Goal: Task Accomplishment & Management: Use online tool/utility

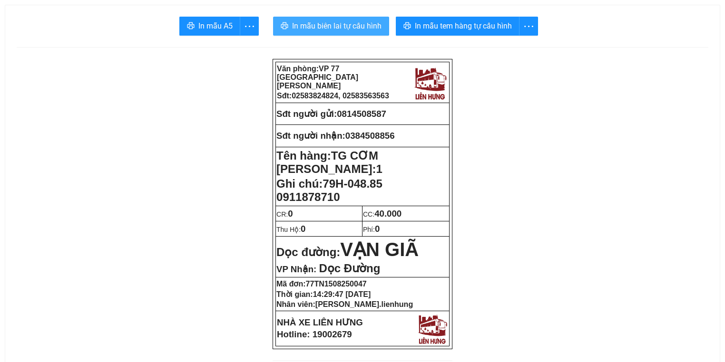
click at [383, 28] on button "In mẫu biên lai tự cấu hình" at bounding box center [331, 26] width 116 height 19
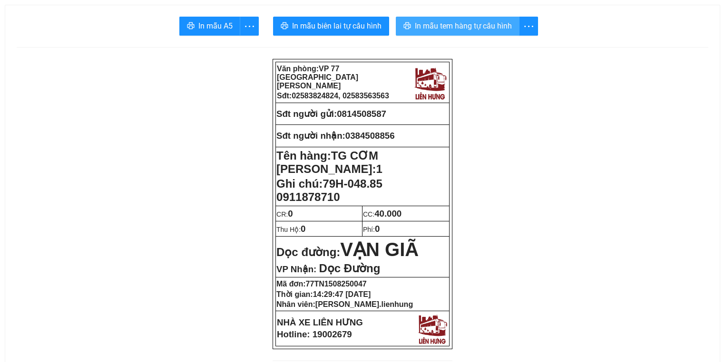
click at [447, 31] on span "In mẫu tem hàng tự cấu hình" at bounding box center [463, 26] width 97 height 12
click at [358, 132] on span "0384508856" at bounding box center [369, 136] width 49 height 10
click at [360, 111] on span "0814508587" at bounding box center [361, 114] width 49 height 10
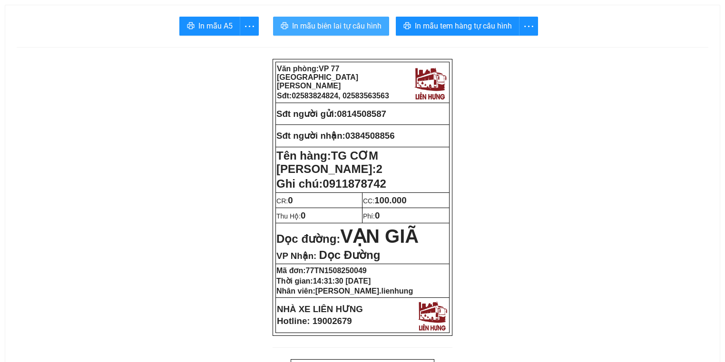
click at [341, 19] on button "In mẫu biên lai tự cấu hình" at bounding box center [331, 26] width 116 height 19
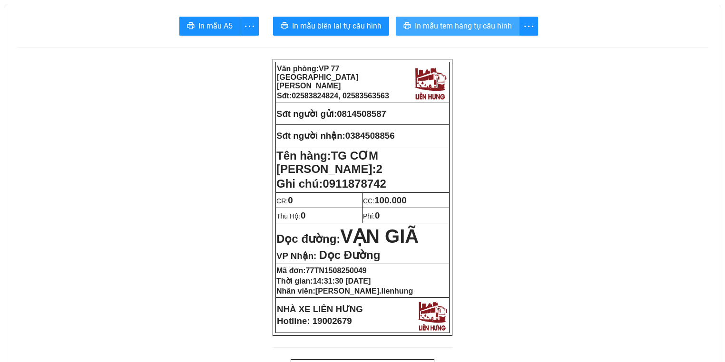
click at [489, 20] on span "In mẫu tem hàng tự cấu hình" at bounding box center [463, 26] width 97 height 12
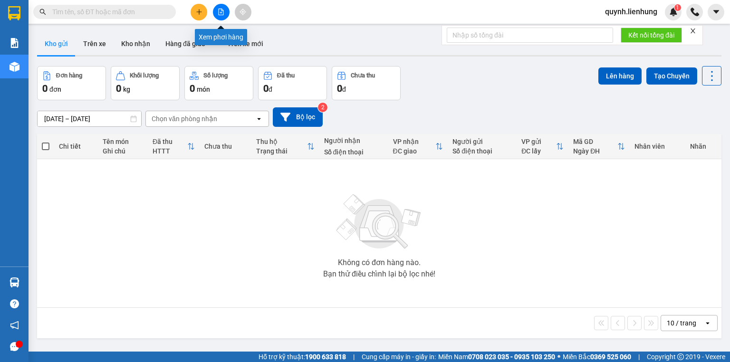
click at [216, 9] on button at bounding box center [221, 12] width 17 height 17
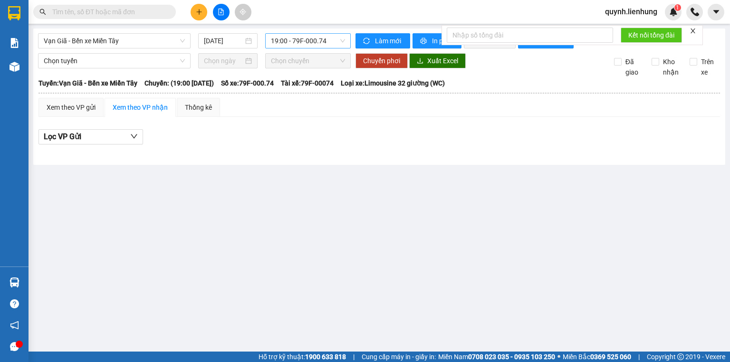
click at [309, 41] on span "19:00 - 79F-000.74" at bounding box center [308, 41] width 75 height 14
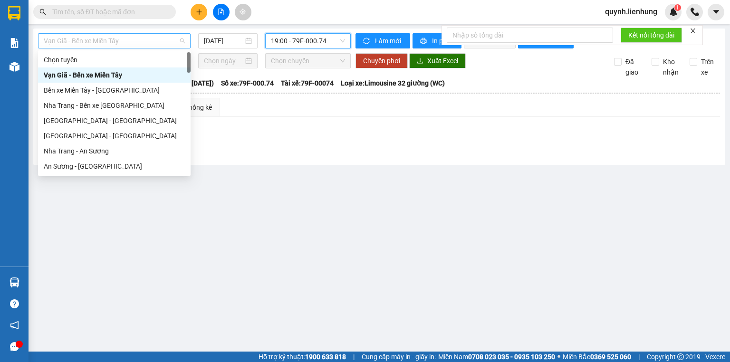
click at [145, 41] on span "Vạn Giã - Bến xe Miền Tây" at bounding box center [114, 41] width 141 height 14
click at [114, 90] on div "Bến xe Miền Tây - Nha Trang" at bounding box center [114, 90] width 141 height 10
type input "15/08/2025"
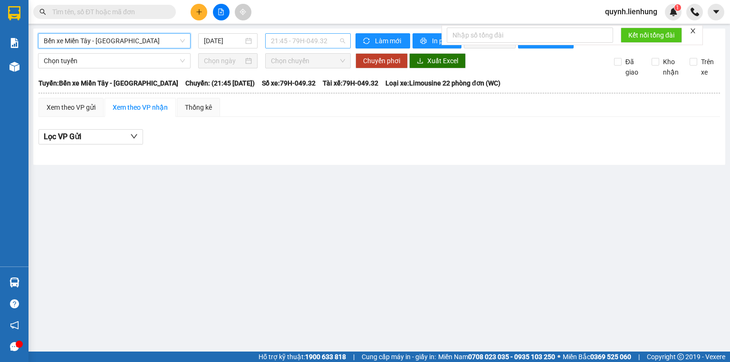
click at [319, 40] on span "21:45 - 79H-049.32" at bounding box center [308, 41] width 75 height 14
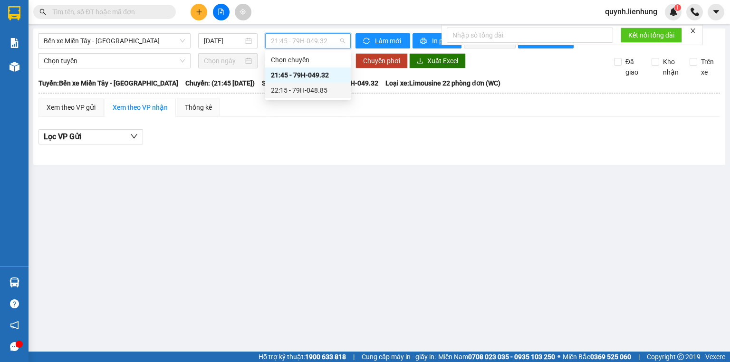
click at [316, 89] on div "22:15 - 79H-048.85" at bounding box center [308, 90] width 74 height 10
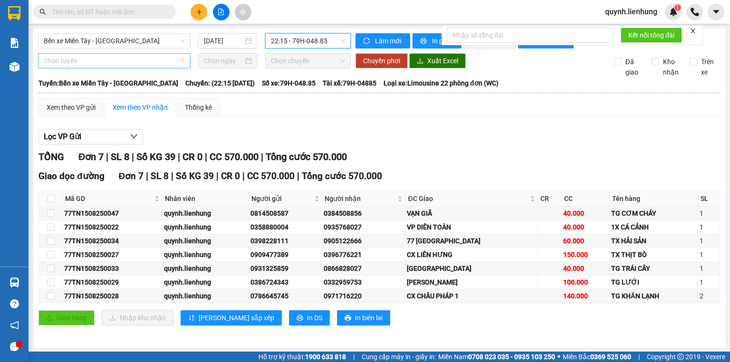
click at [90, 64] on span "Chọn tuyến" at bounding box center [114, 61] width 141 height 14
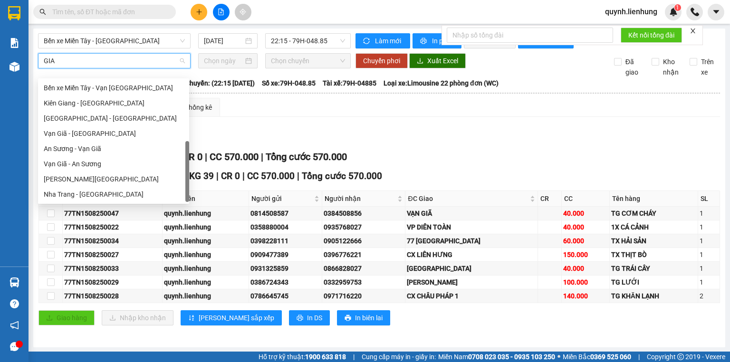
scroll to position [15, 0]
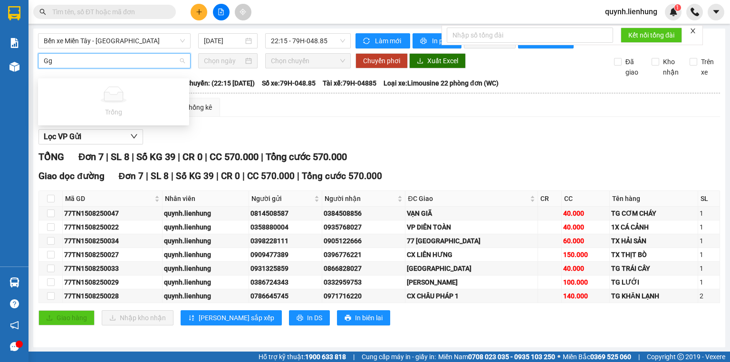
type input "Ggi"
drag, startPoint x: 70, startPoint y: 64, endPoint x: 0, endPoint y: 75, distance: 71.1
click at [0, 75] on section "Kết quả tìm kiếm ( 0 ) Bộ lọc No Data quynh.lienhung 1 Báo cáo Báo cáo dòng tiề…" at bounding box center [365, 181] width 730 height 362
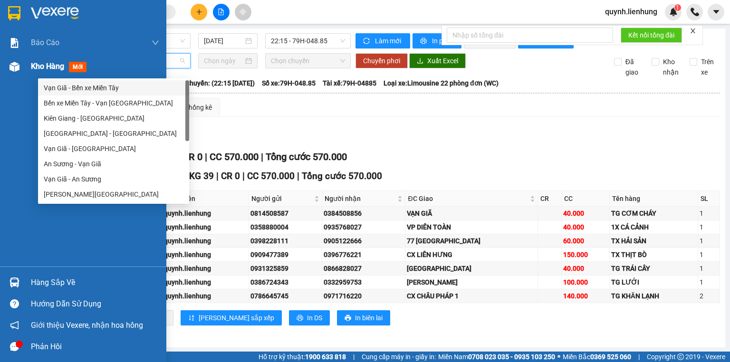
type input "giã"
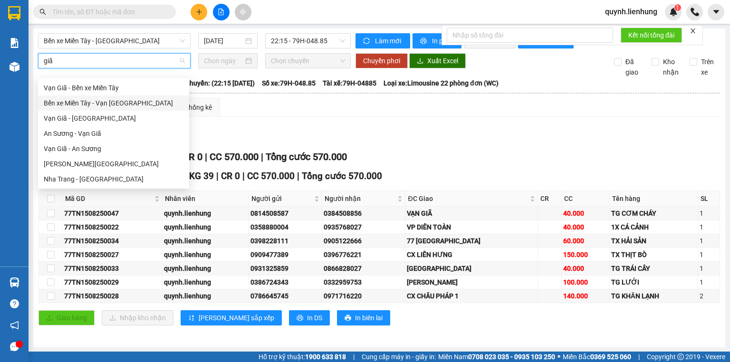
click at [116, 105] on div "Bến xe Miền Tây - Vạn Giã" at bounding box center [114, 103] width 140 height 10
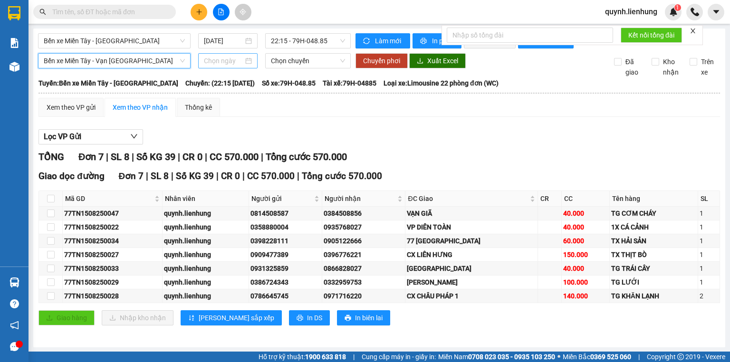
click at [217, 66] on input at bounding box center [223, 61] width 39 height 10
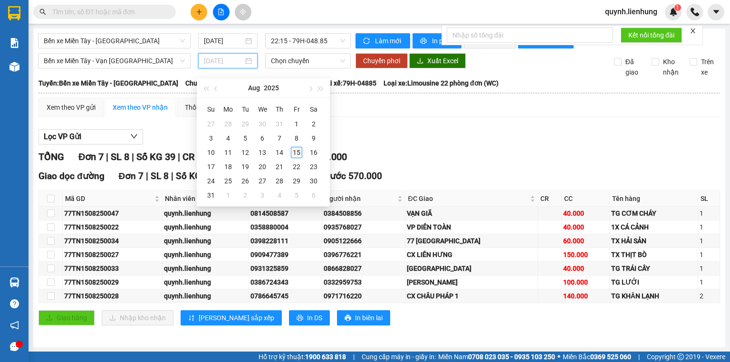
type input "15/08/2025"
click at [292, 150] on div "15" at bounding box center [296, 152] width 11 height 11
type input "15/08/2025"
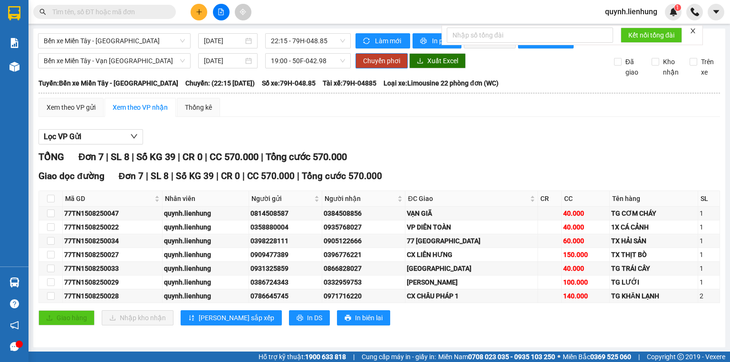
click at [300, 57] on div "Bến xe Miền Tây - Nha Trang 15/08/2025 22:15 - 79H-048.85 Làm mới In phơi In đơ…" at bounding box center [379, 188] width 692 height 319
click at [300, 64] on span "19:00 - 50F-042.98" at bounding box center [308, 61] width 75 height 14
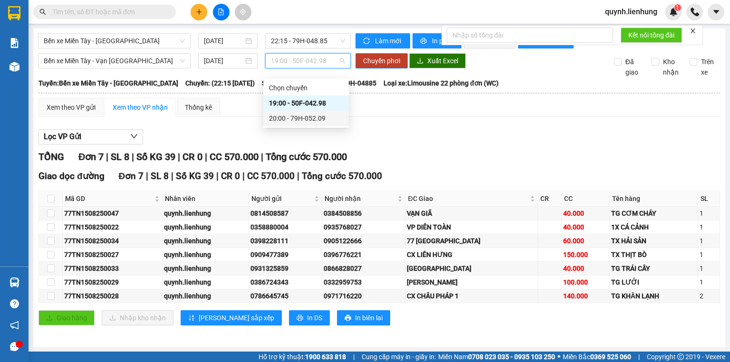
click at [300, 119] on div "20:00 - 79H-052.09" at bounding box center [306, 118] width 74 height 10
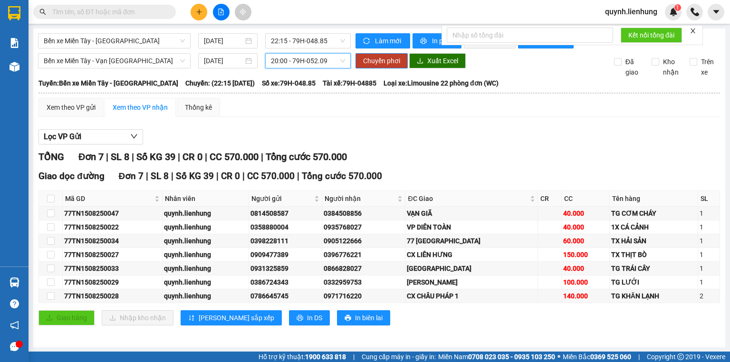
click at [371, 139] on div "Lọc VP Gửi" at bounding box center [380, 137] width 682 height 16
click at [48, 217] on input "checkbox" at bounding box center [51, 214] width 8 height 8
checkbox input "true"
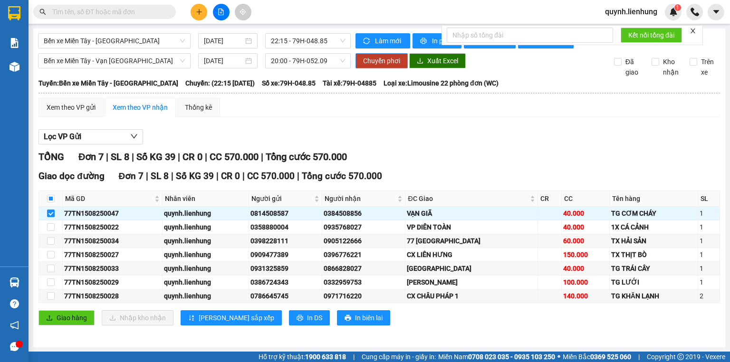
click at [392, 66] on span "Chuyển phơi" at bounding box center [381, 61] width 37 height 10
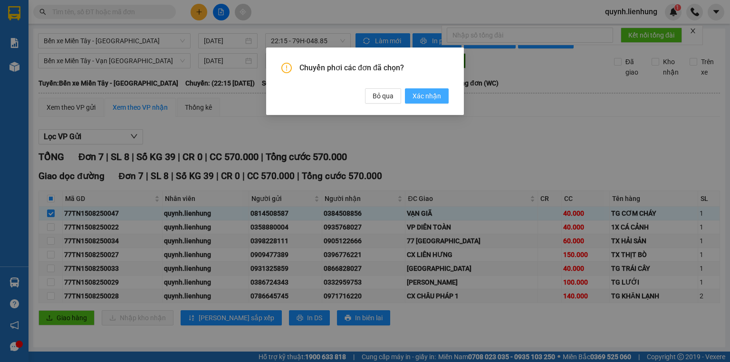
click at [420, 95] on span "Xác nhận" at bounding box center [427, 96] width 29 height 10
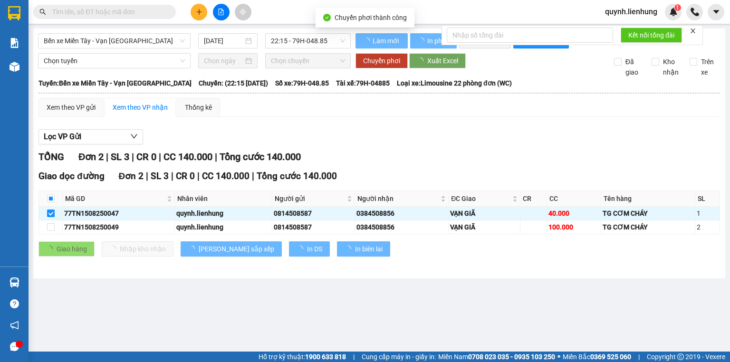
checkbox input "false"
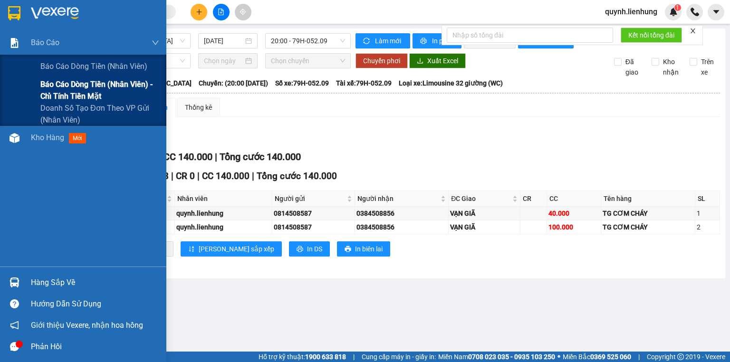
click at [57, 93] on span "Báo cáo dòng tiền (nhân viên) - chỉ tính tiền mặt" at bounding box center [99, 90] width 119 height 24
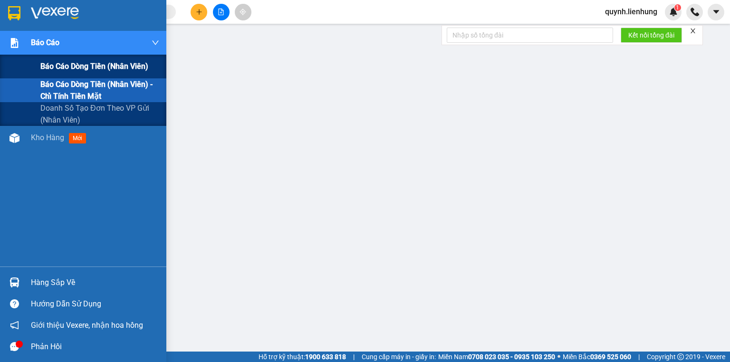
click at [68, 68] on span "Báo cáo dòng tiền (nhân viên)" at bounding box center [94, 66] width 108 height 12
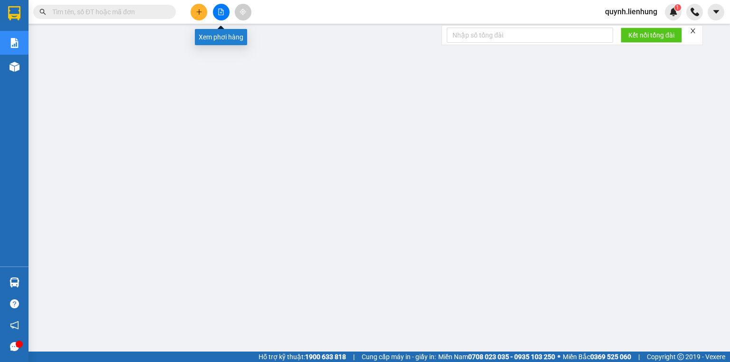
click at [214, 10] on button at bounding box center [221, 12] width 17 height 17
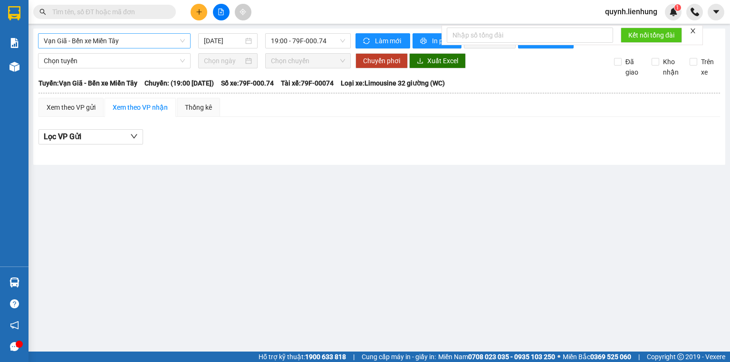
click at [124, 45] on span "Vạn Giã - Bến xe Miền Tây" at bounding box center [114, 41] width 141 height 14
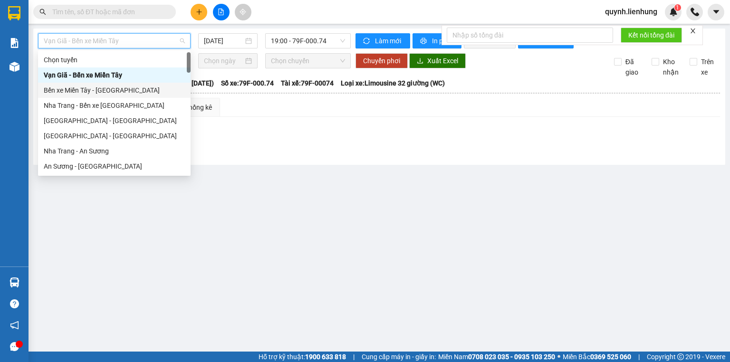
click at [134, 87] on div "Bến xe Miền Tây - Nha Trang" at bounding box center [114, 90] width 141 height 10
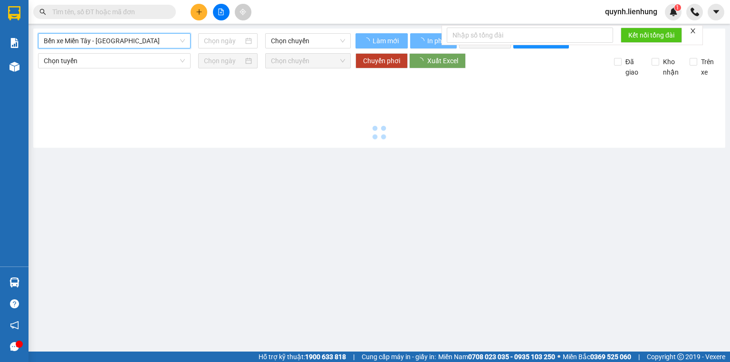
type input "15/08/2025"
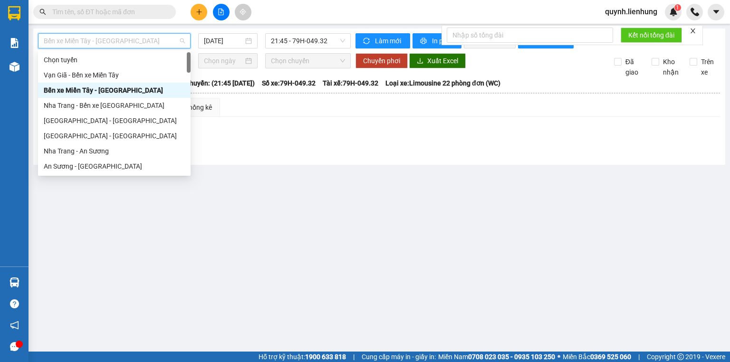
click at [74, 42] on span "Bến xe Miền Tây - Nha Trang" at bounding box center [114, 41] width 141 height 14
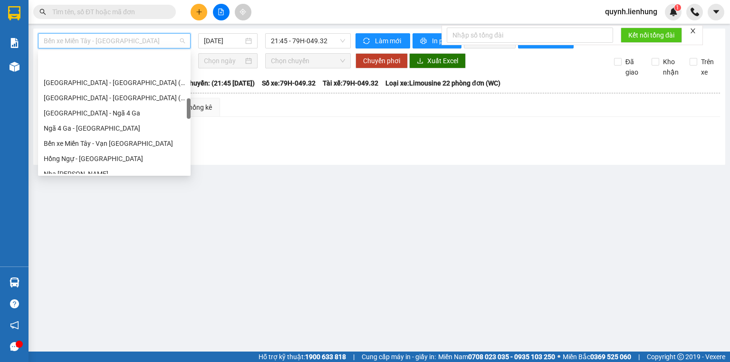
scroll to position [304, 0]
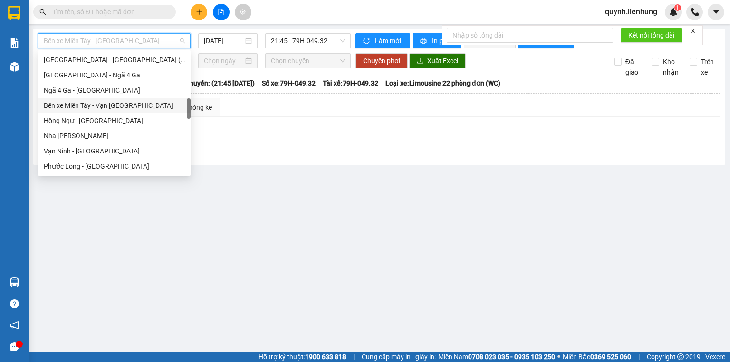
click at [120, 108] on div "Bến xe Miền Tây - Vạn Giã" at bounding box center [114, 105] width 141 height 10
type input "15/08/2025"
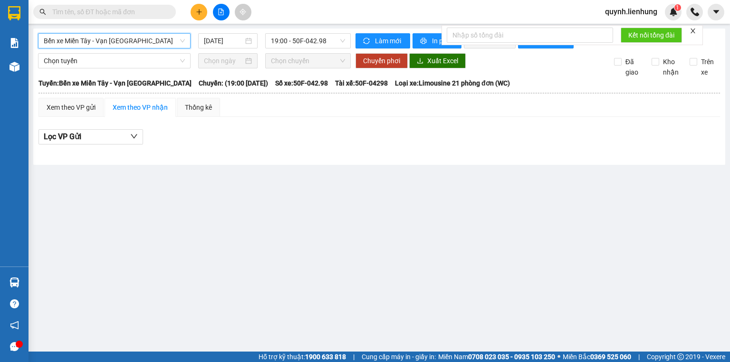
click at [58, 42] on span "Bến xe Miền Tây - Vạn Giã" at bounding box center [114, 41] width 141 height 14
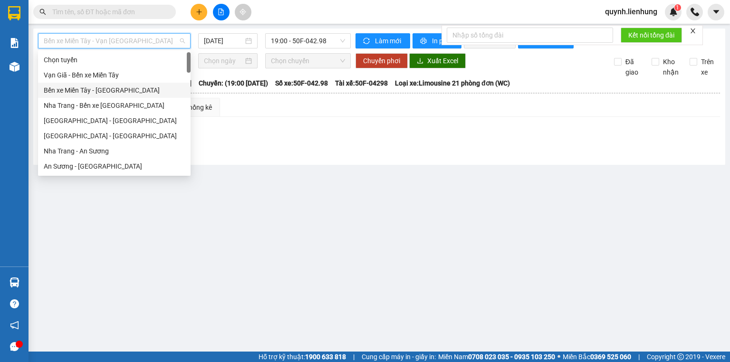
click at [124, 92] on div "Bến xe Miền Tây - Nha Trang" at bounding box center [114, 90] width 141 height 10
type input "15/08/2025"
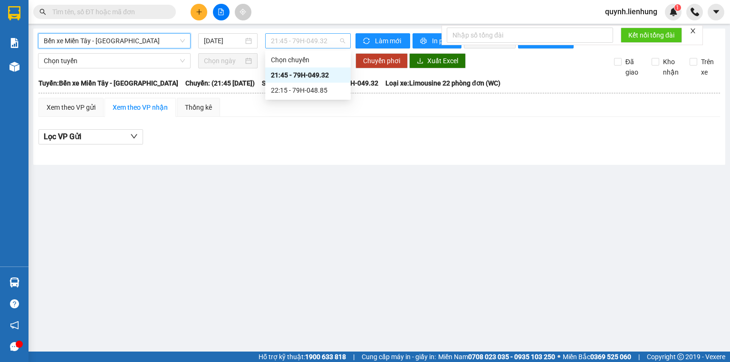
click at [295, 36] on span "21:45 - 79H-049.32" at bounding box center [308, 41] width 75 height 14
click at [279, 89] on div "22:15 - 79H-048.85" at bounding box center [308, 90] width 74 height 10
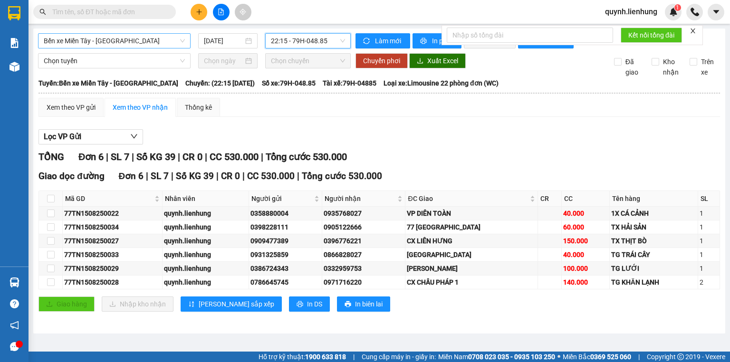
click at [130, 44] on span "Bến xe Miền Tây - Nha Trang" at bounding box center [114, 41] width 141 height 14
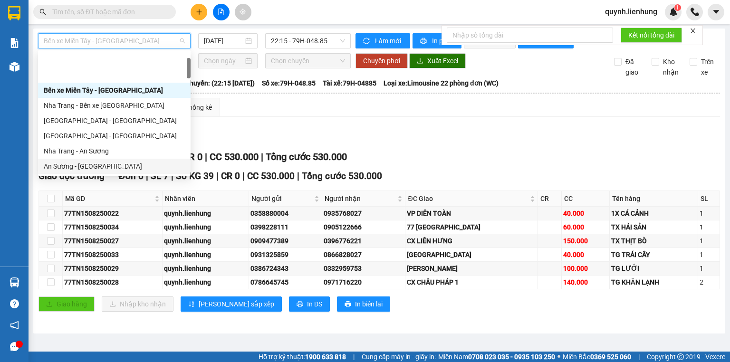
scroll to position [114, 0]
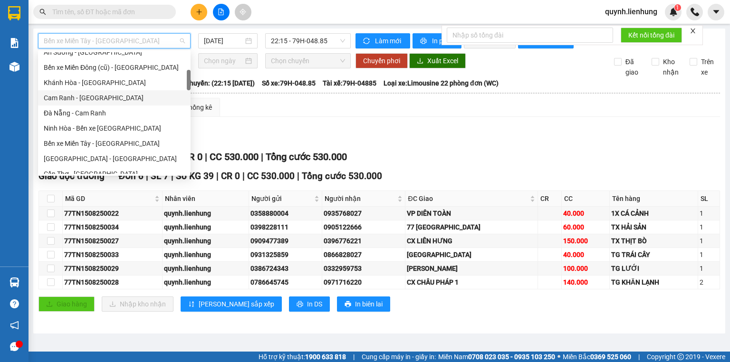
click at [350, 117] on div "Xem theo VP gửi Xem theo VP nhận Thống kê" at bounding box center [380, 107] width 682 height 19
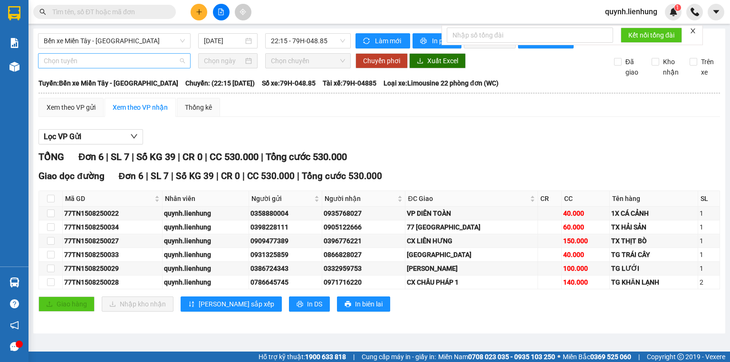
click at [85, 68] on span "Chọn tuyến" at bounding box center [114, 61] width 141 height 14
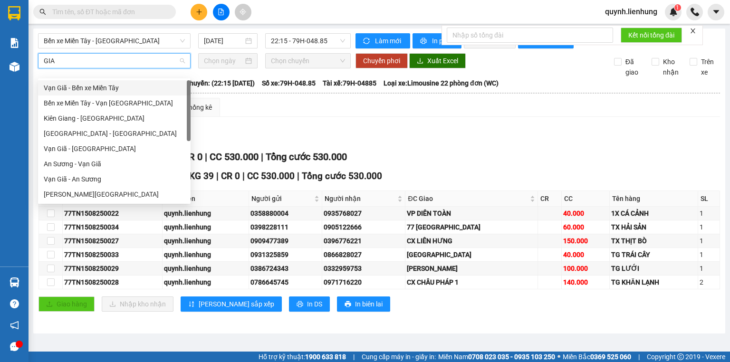
type input "GIÃ"
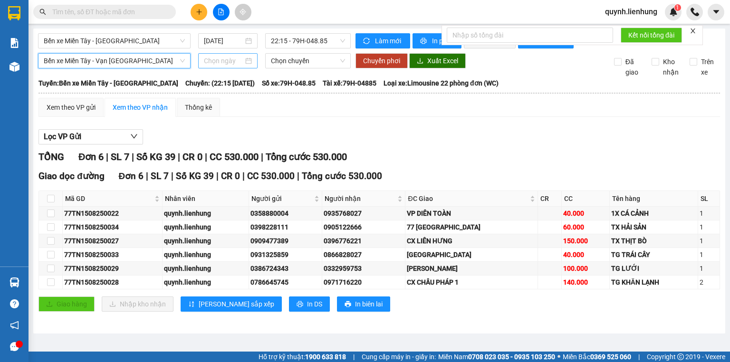
click at [219, 66] on input at bounding box center [223, 61] width 39 height 10
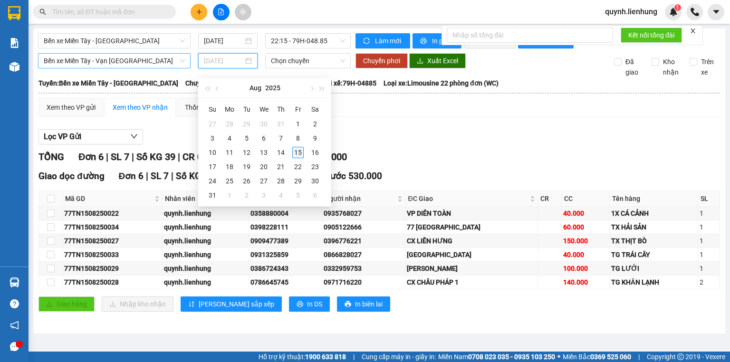
type input "15/08/2025"
click at [294, 150] on div "15" at bounding box center [297, 152] width 11 height 11
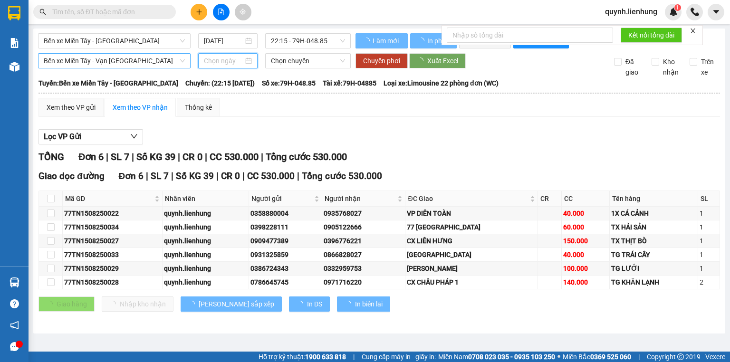
type input "15/08/2025"
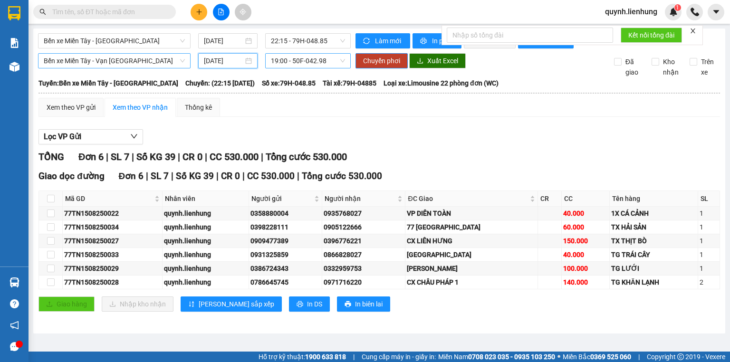
click at [321, 63] on span "19:00 - 50F-042.98" at bounding box center [308, 61] width 75 height 14
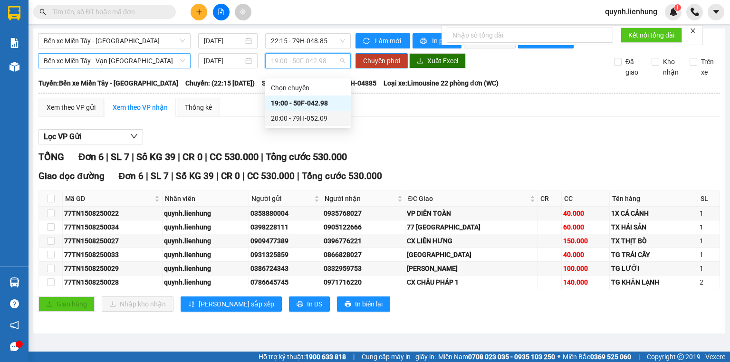
click at [305, 115] on div "20:00 - 79H-052.09" at bounding box center [308, 118] width 74 height 10
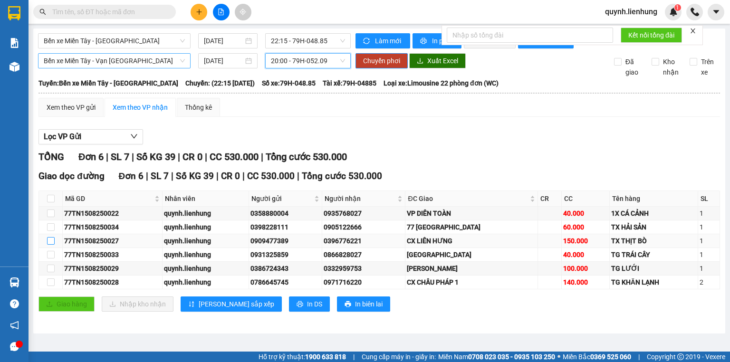
click at [51, 245] on input "checkbox" at bounding box center [51, 241] width 8 height 8
checkbox input "true"
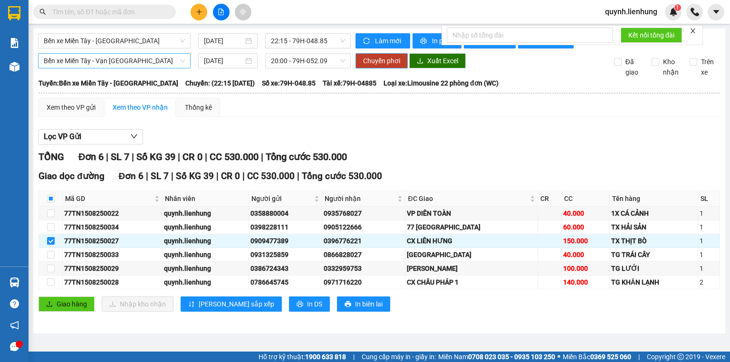
click at [385, 66] on span "Chuyển phơi" at bounding box center [381, 61] width 37 height 10
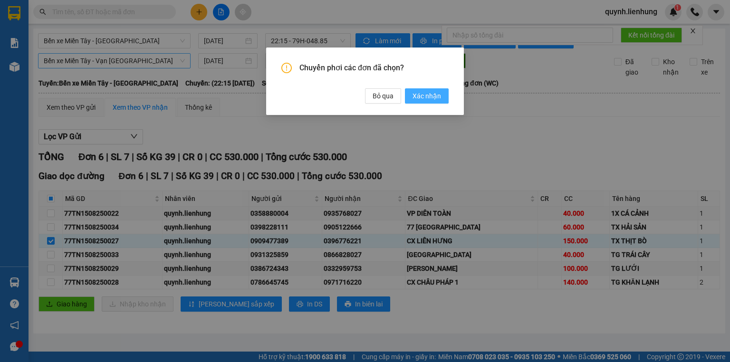
click at [428, 99] on span "Xác nhận" at bounding box center [427, 96] width 29 height 10
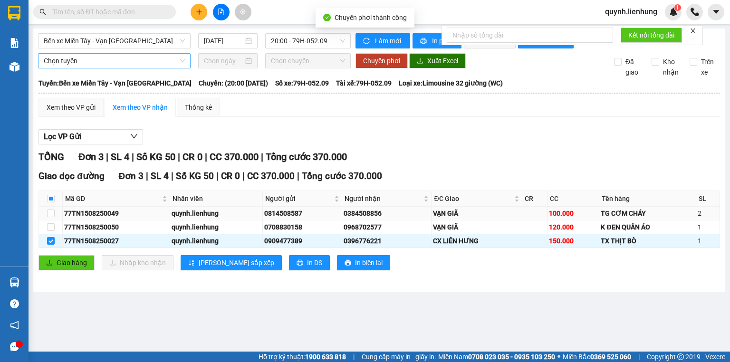
checkbox input "false"
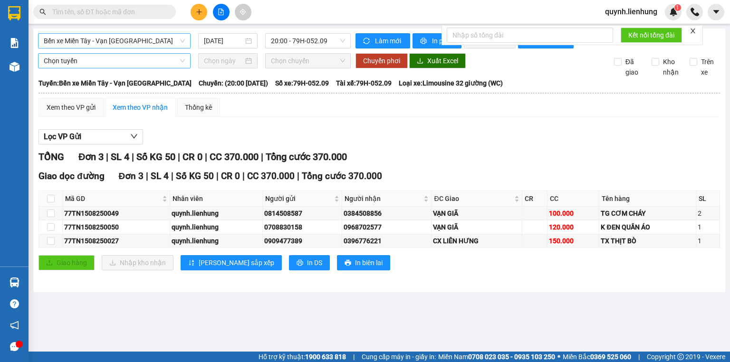
click at [131, 44] on span "Bến xe Miền Tây - Vạn Giã" at bounding box center [114, 41] width 141 height 14
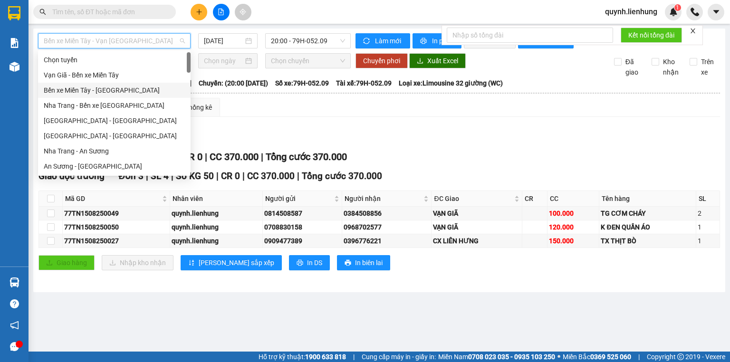
click at [112, 92] on div "Bến xe Miền Tây - Nha Trang" at bounding box center [114, 90] width 141 height 10
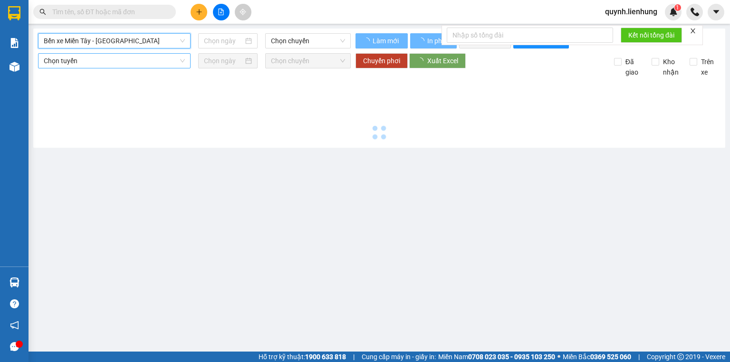
type input "15/08/2025"
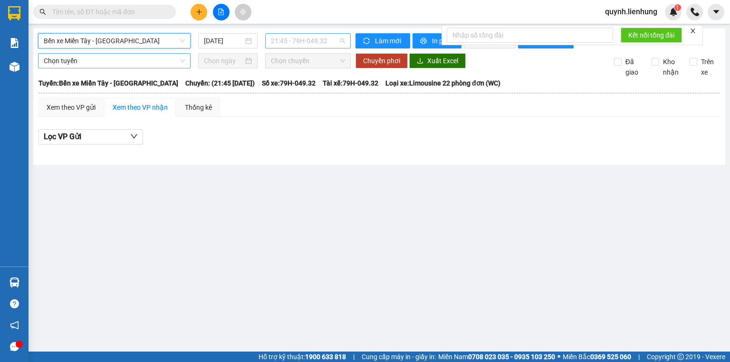
click at [312, 37] on span "21:45 - 79H-049.32" at bounding box center [308, 41] width 75 height 14
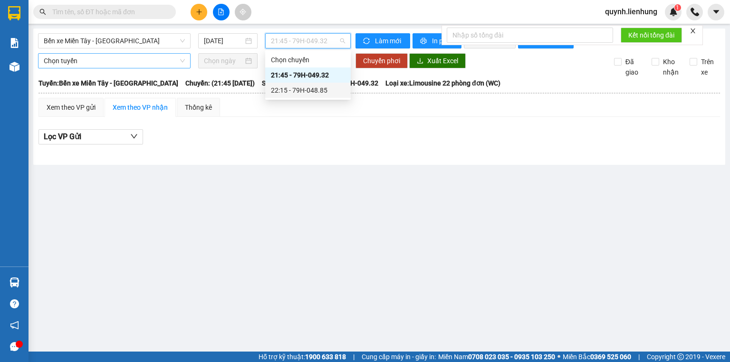
click at [301, 89] on div "22:15 - 79H-048.85" at bounding box center [308, 90] width 74 height 10
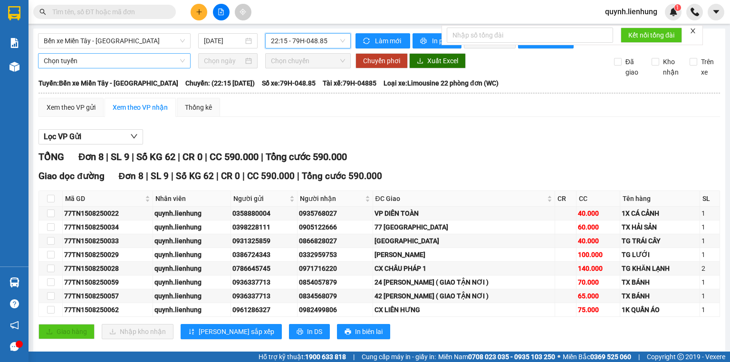
click at [84, 68] on span "Chọn tuyến" at bounding box center [114, 61] width 141 height 14
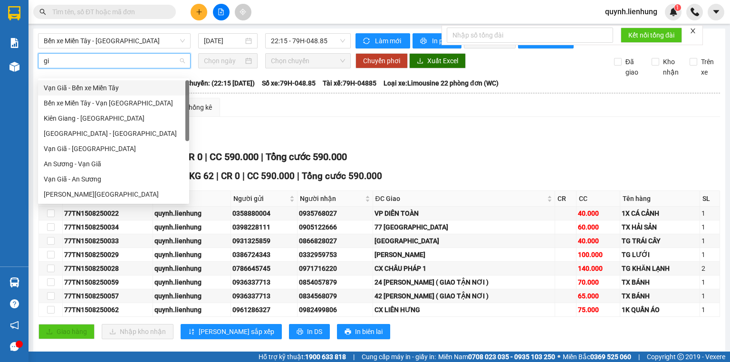
type input "gia"
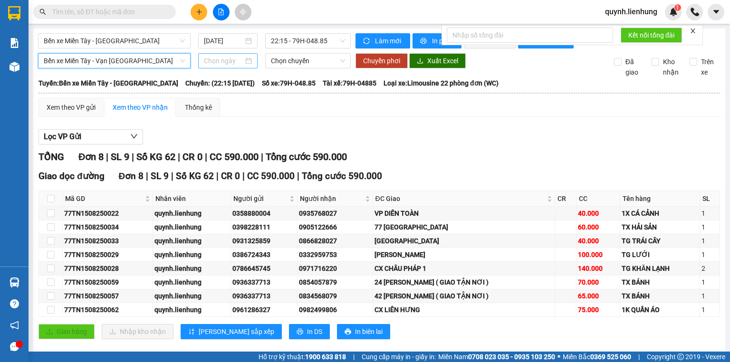
click at [234, 66] on input at bounding box center [223, 61] width 39 height 10
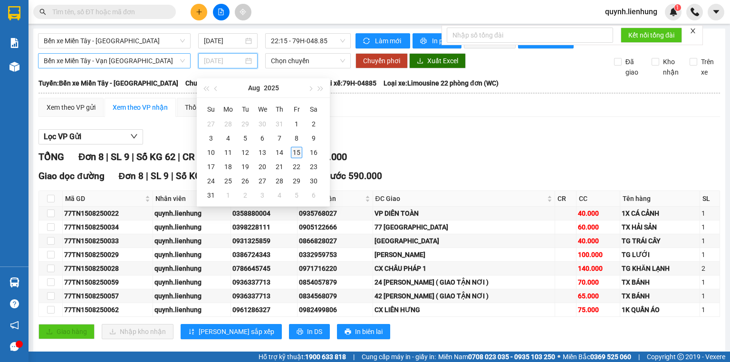
type input "15/08/2025"
click at [292, 151] on div "15" at bounding box center [296, 152] width 11 height 11
type input "15/08/2025"
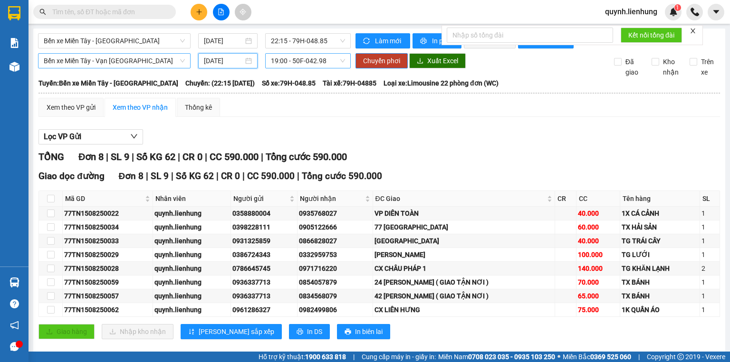
click at [314, 66] on span "19:00 - 50F-042.98" at bounding box center [308, 61] width 75 height 14
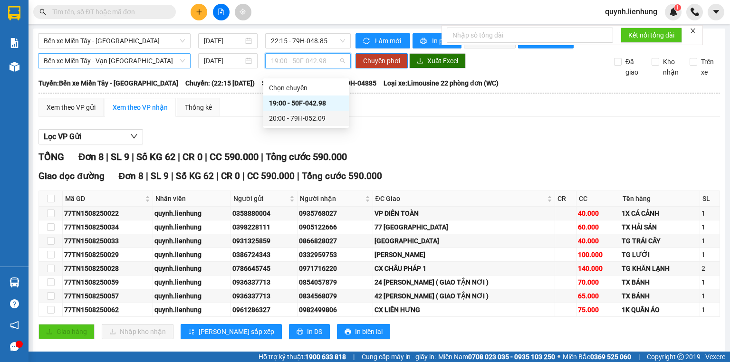
click at [315, 118] on div "20:00 - 79H-052.09" at bounding box center [306, 118] width 74 height 10
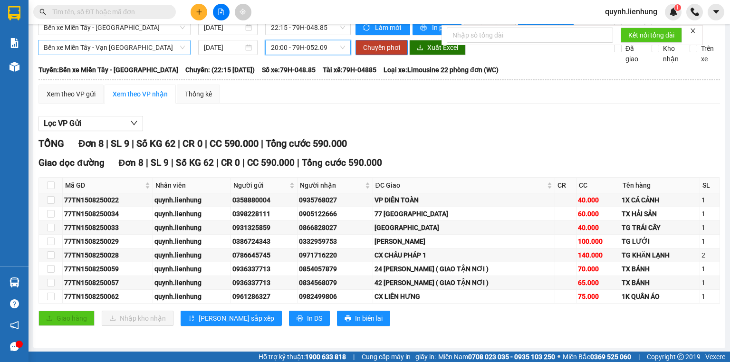
scroll to position [21, 0]
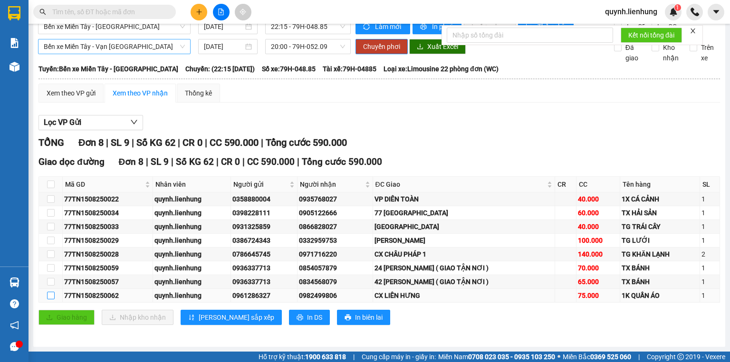
click at [51, 296] on input "checkbox" at bounding box center [51, 296] width 8 height 8
checkbox input "true"
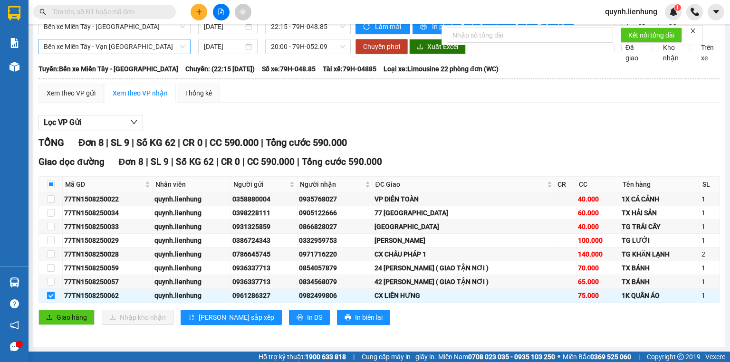
click at [379, 43] on span "Chuyển phơi" at bounding box center [381, 46] width 37 height 10
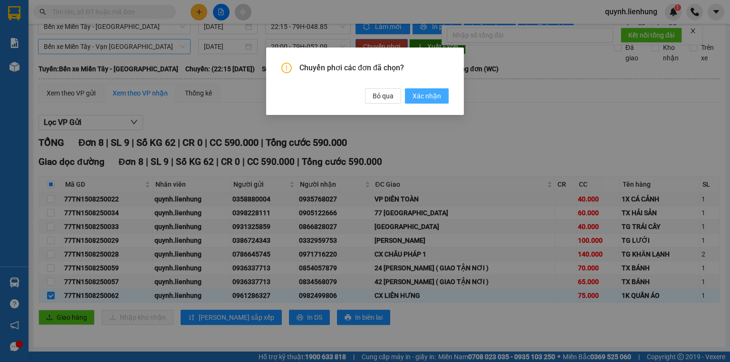
click at [418, 95] on span "Xác nhận" at bounding box center [427, 96] width 29 height 10
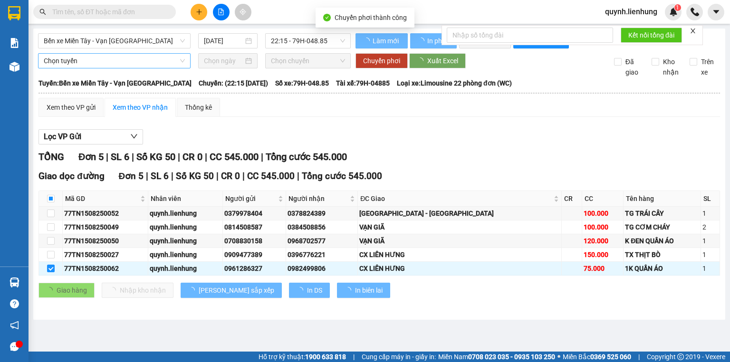
checkbox input "false"
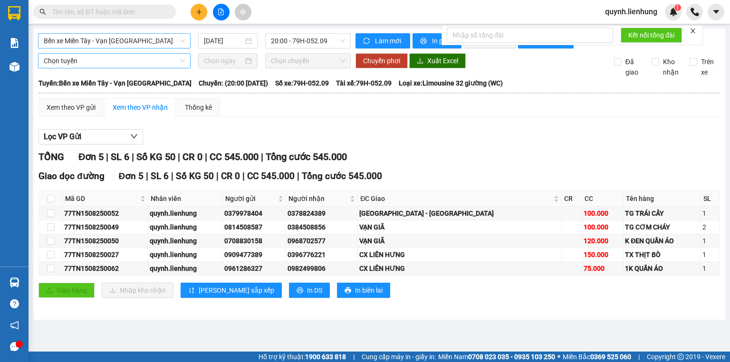
click at [108, 40] on span "Bến xe Miền Tây - Vạn Giã" at bounding box center [114, 41] width 141 height 14
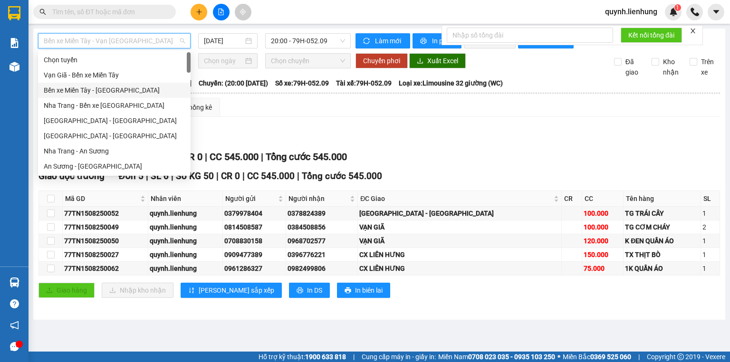
click at [104, 93] on div "Bến xe Miền Tây - Nha Trang" at bounding box center [114, 90] width 141 height 10
type input "15/08/2025"
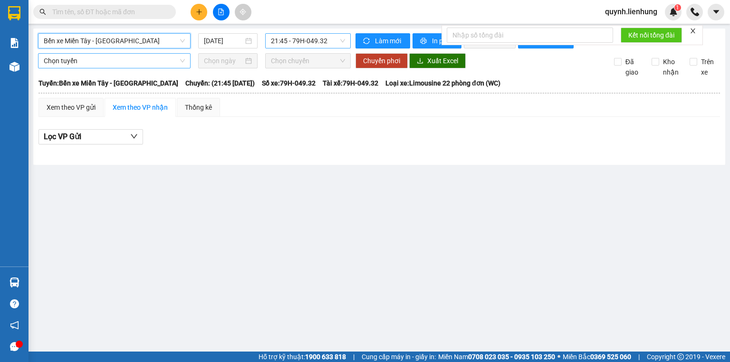
click at [311, 40] on span "21:45 - 79H-049.32" at bounding box center [308, 41] width 75 height 14
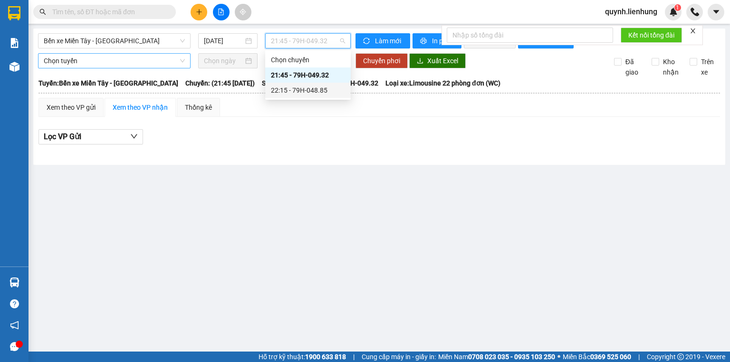
click at [301, 93] on div "22:15 - 79H-048.85" at bounding box center [308, 90] width 74 height 10
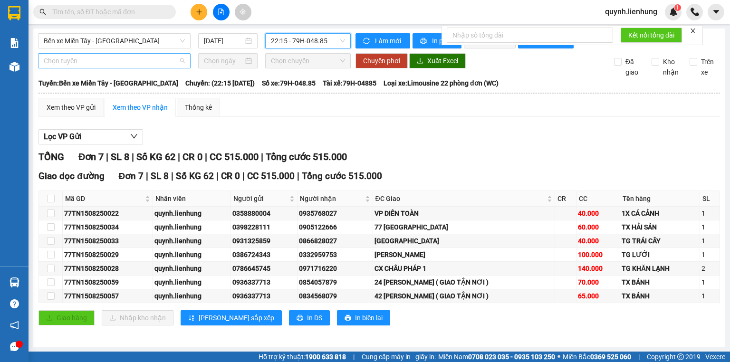
click at [92, 63] on span "Chọn tuyến" at bounding box center [114, 61] width 141 height 14
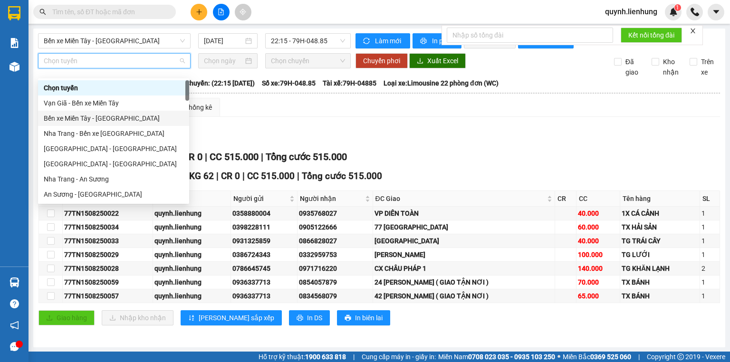
click at [94, 120] on div "Bến xe Miền Tây - Nha Trang" at bounding box center [114, 118] width 140 height 10
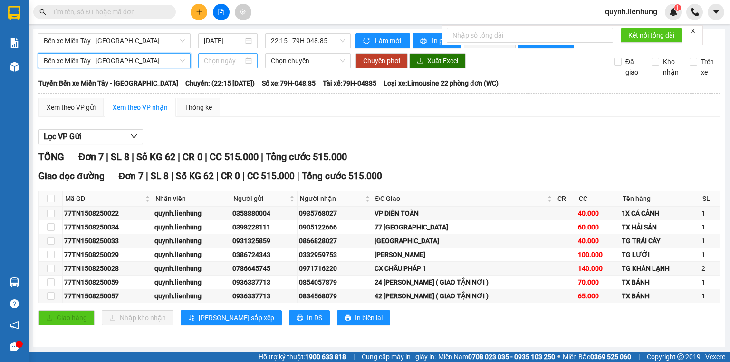
click at [222, 66] on input at bounding box center [223, 61] width 39 height 10
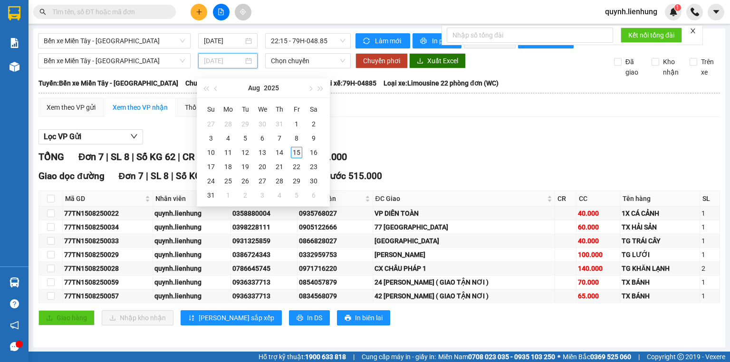
type input "15/08/2025"
click at [300, 151] on div "15" at bounding box center [296, 152] width 11 height 11
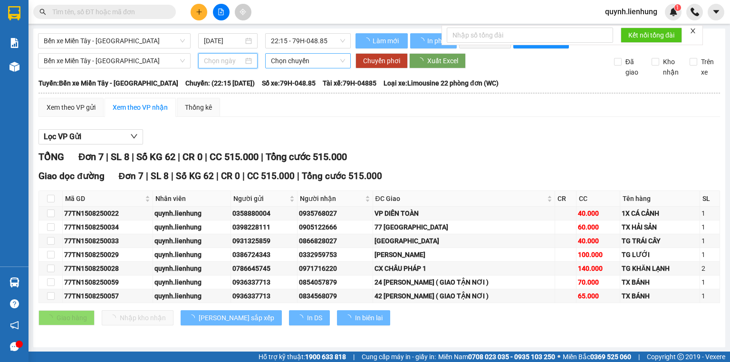
click at [302, 68] on span "Chọn chuyến" at bounding box center [308, 61] width 75 height 14
type input "15/08/2025"
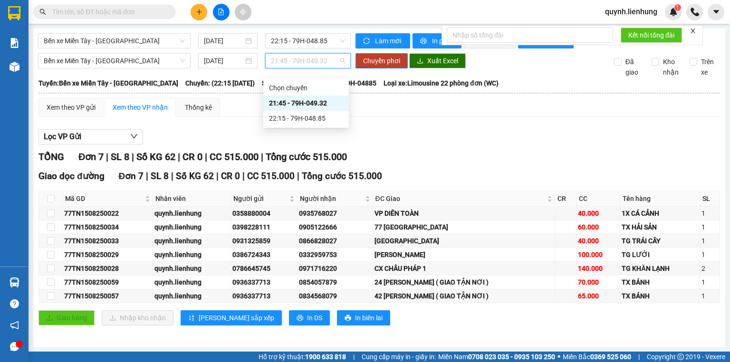
click at [300, 106] on div "21:45 - 79H-049.32" at bounding box center [306, 103] width 74 height 10
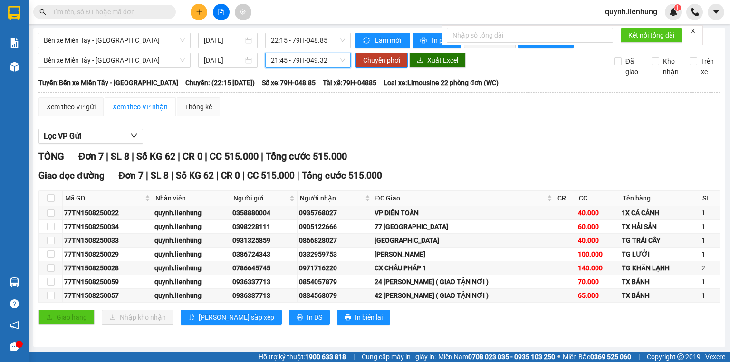
scroll to position [7, 0]
click at [49, 229] on input "checkbox" at bounding box center [51, 227] width 8 height 8
checkbox input "true"
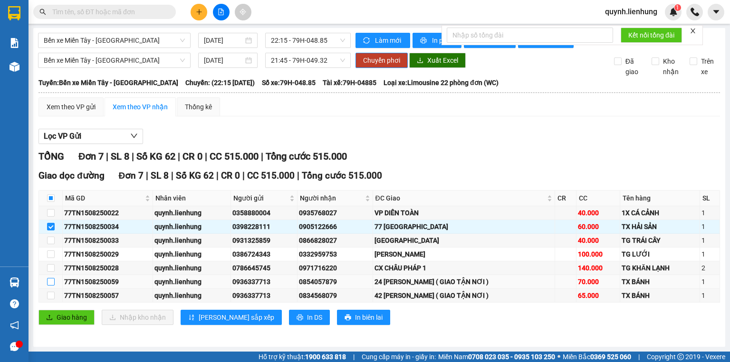
click at [48, 283] on input "checkbox" at bounding box center [51, 282] width 8 height 8
checkbox input "true"
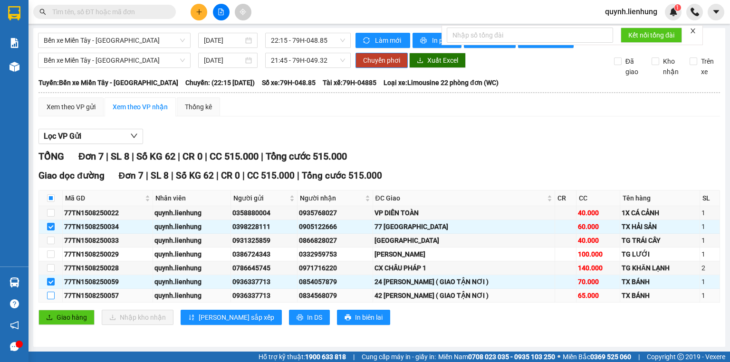
click at [53, 297] on input "checkbox" at bounding box center [51, 296] width 8 height 8
checkbox input "true"
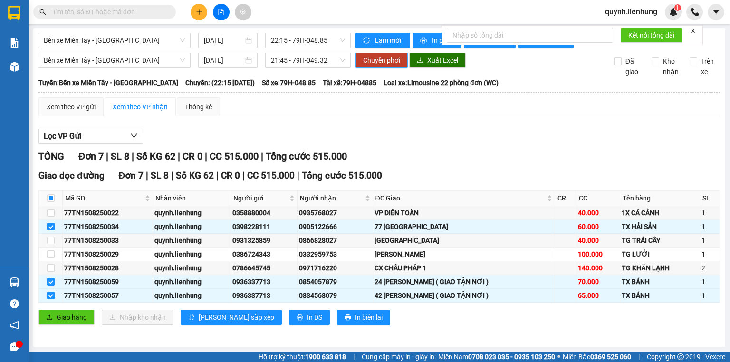
click at [380, 59] on span "Chuyển phơi" at bounding box center [381, 60] width 37 height 10
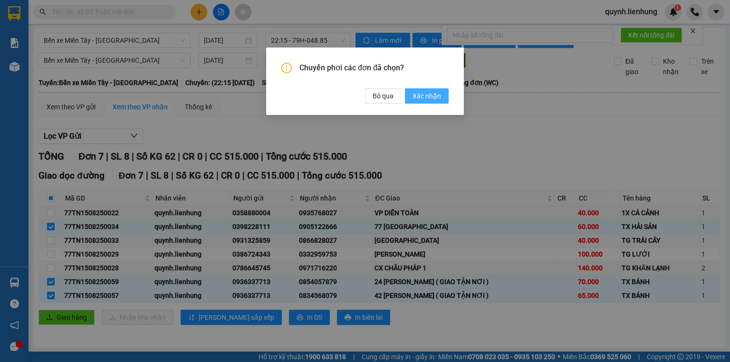
click at [421, 92] on span "Xác nhận" at bounding box center [427, 96] width 29 height 10
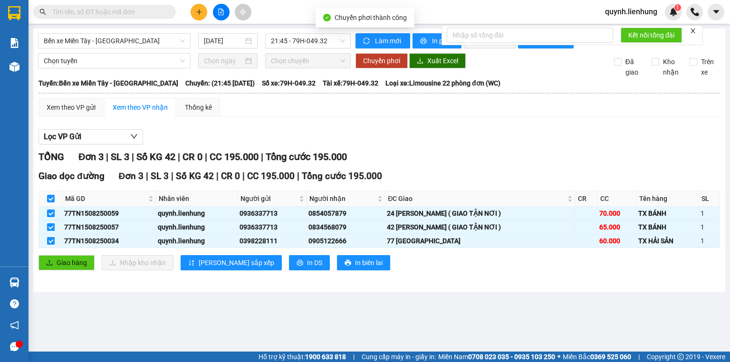
checkbox input "false"
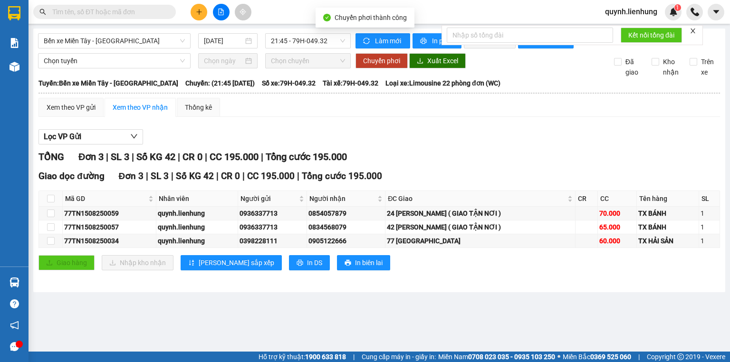
click at [536, 143] on div "Lọc VP Gửi" at bounding box center [380, 137] width 682 height 16
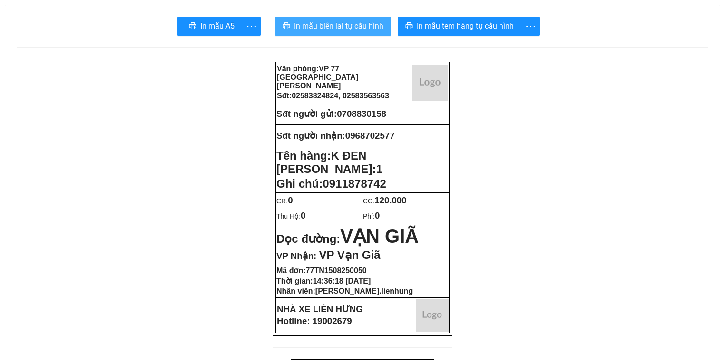
click at [345, 27] on span "In mẫu biên lai tự cấu hình" at bounding box center [338, 26] width 89 height 12
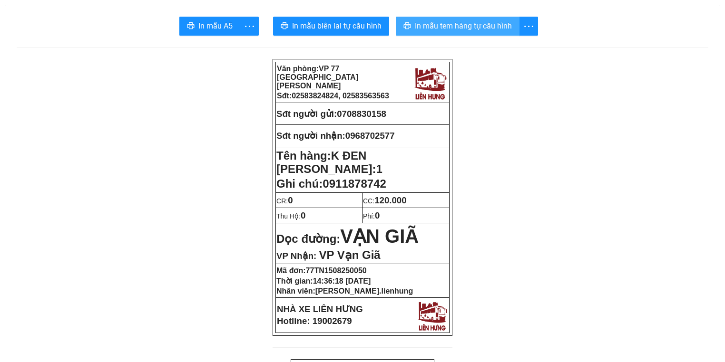
click at [454, 29] on span "In mẫu tem hàng tự cấu hình" at bounding box center [463, 26] width 97 height 12
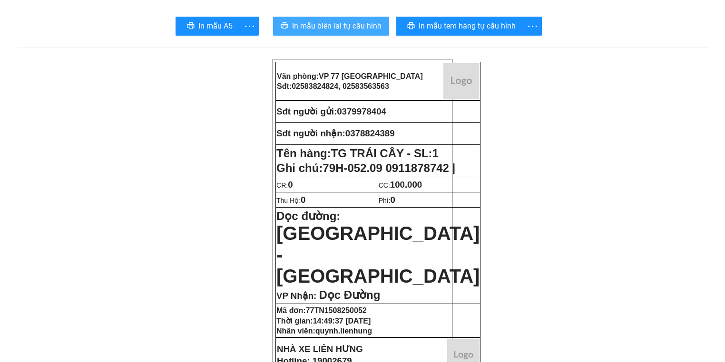
click at [354, 27] on span "In mẫu biên lai tự cấu hình" at bounding box center [336, 26] width 89 height 12
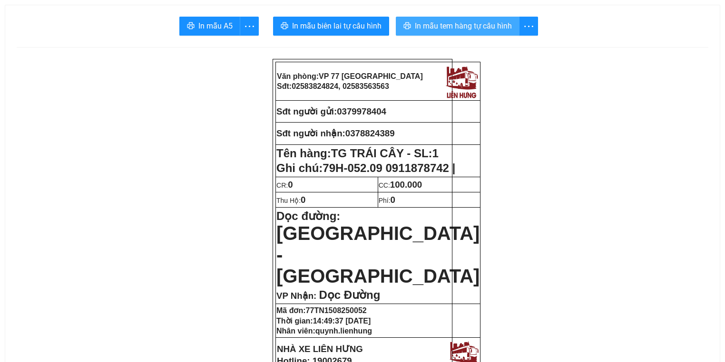
click at [490, 34] on button "In mẫu tem hàng tự cấu hình" at bounding box center [458, 26] width 124 height 19
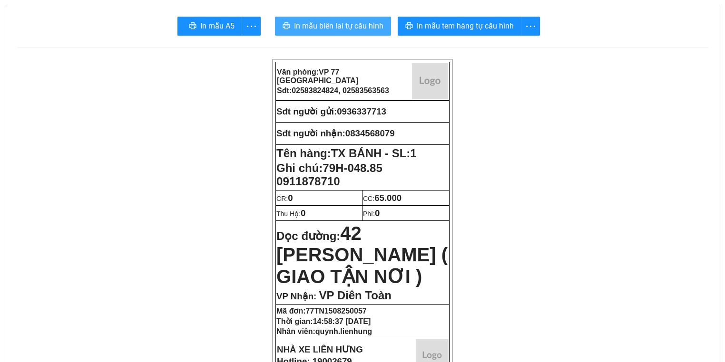
click at [321, 24] on span "In mẫu biên lai tự cấu hình" at bounding box center [338, 26] width 89 height 12
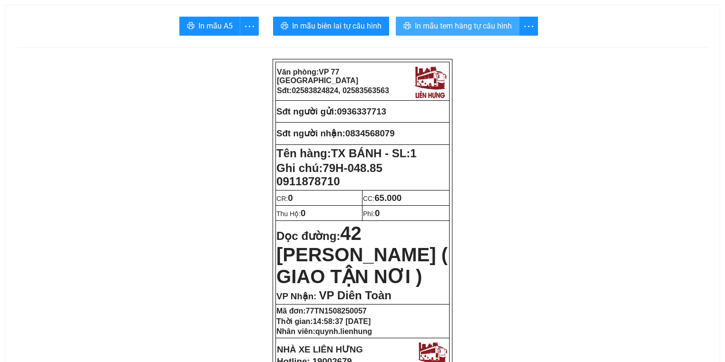
click at [468, 27] on span "In mẫu tem hàng tự cấu hình" at bounding box center [463, 26] width 97 height 12
click at [374, 110] on span "0936337713" at bounding box center [361, 111] width 49 height 10
copy span "0936337713"
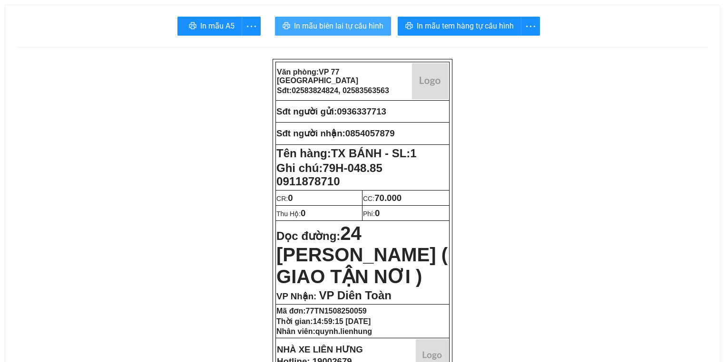
click at [345, 28] on span "In mẫu biên lai tự cấu hình" at bounding box center [338, 26] width 89 height 12
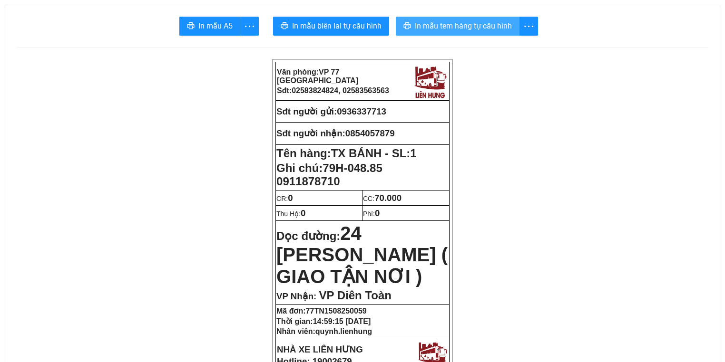
click at [481, 29] on span "In mẫu tem hàng tự cấu hình" at bounding box center [463, 26] width 97 height 12
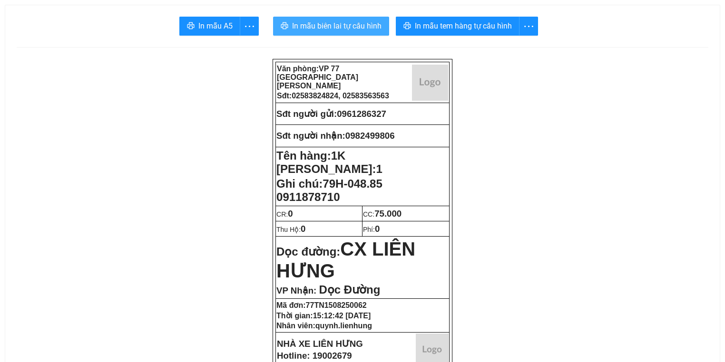
click at [343, 21] on span "In mẫu biên lai tự cấu hình" at bounding box center [336, 26] width 89 height 12
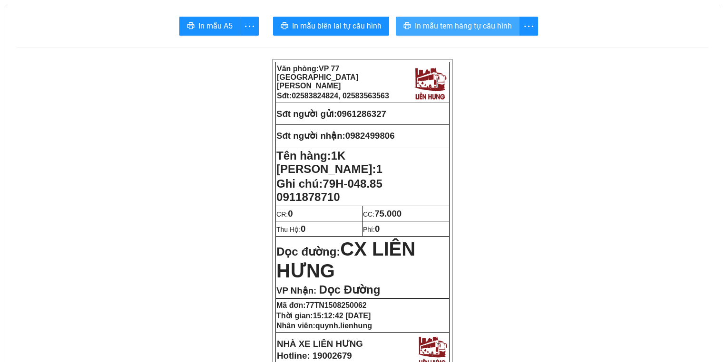
click at [489, 21] on span "In mẫu tem hàng tự cấu hình" at bounding box center [463, 26] width 97 height 12
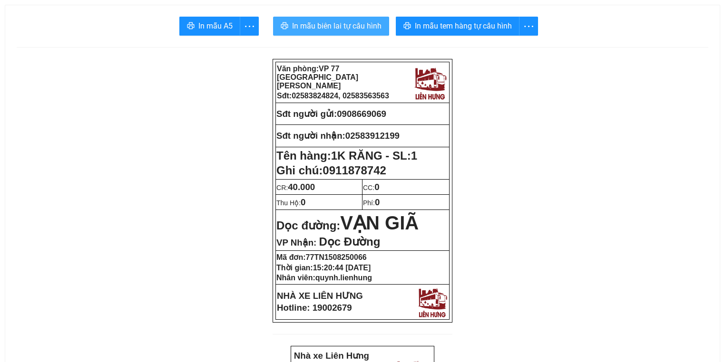
click at [346, 29] on span "In mẫu biên lai tự cấu hình" at bounding box center [336, 26] width 89 height 12
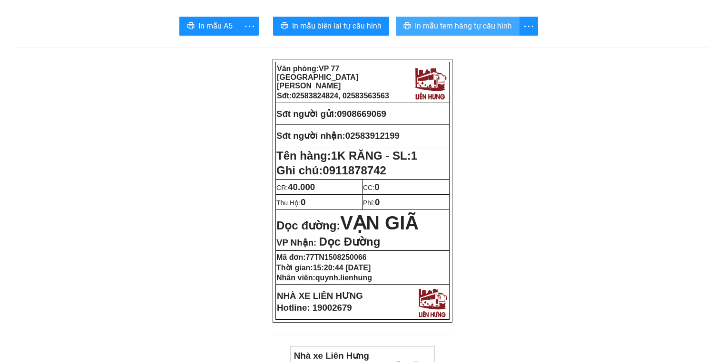
click at [458, 32] on button "In mẫu tem hàng tự cấu hình" at bounding box center [458, 26] width 124 height 19
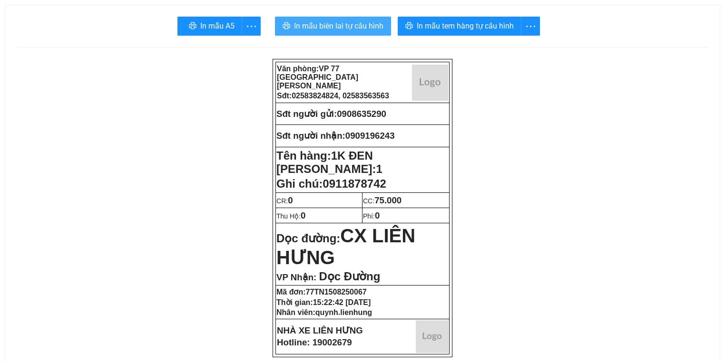
click at [352, 25] on span "In mẫu biên lai tự cấu hình" at bounding box center [338, 26] width 89 height 12
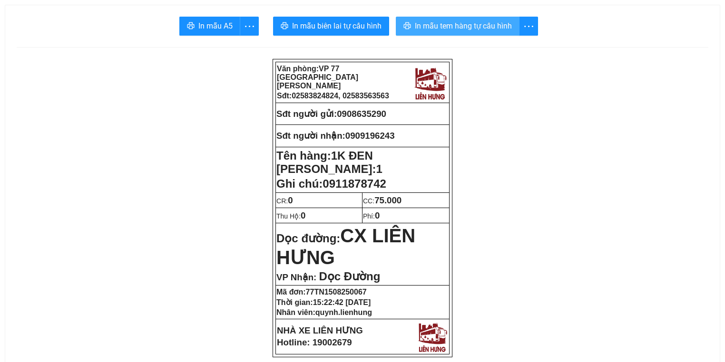
click at [470, 23] on span "In mẫu tem hàng tự cấu hình" at bounding box center [463, 26] width 97 height 12
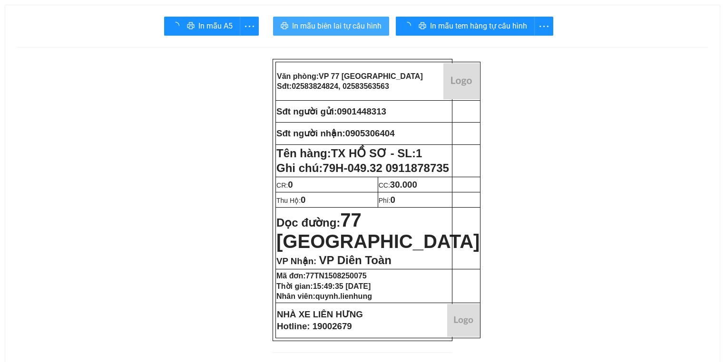
click at [340, 26] on span "In mẫu biên lai tự cấu hình" at bounding box center [336, 26] width 89 height 12
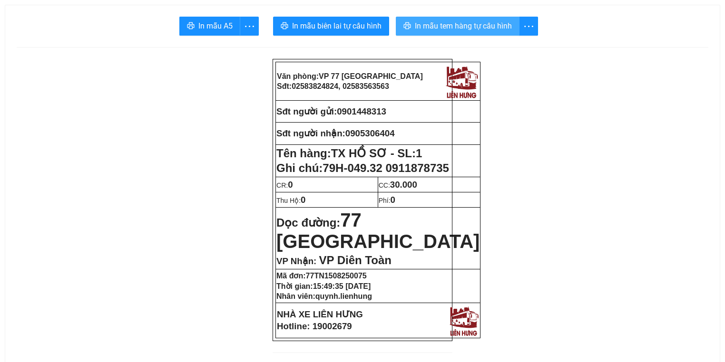
click at [415, 21] on span "In mẫu tem hàng tự cấu hình" at bounding box center [463, 26] width 97 height 12
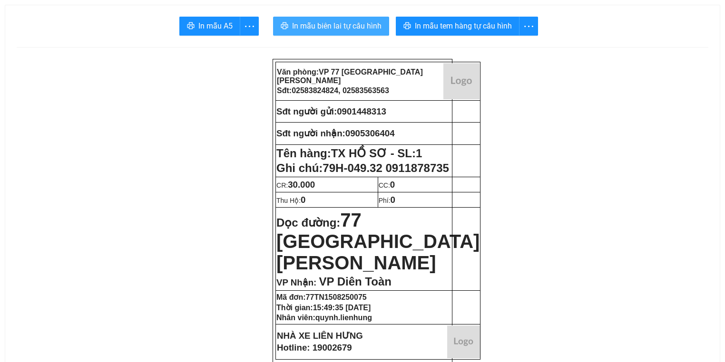
click at [354, 34] on button "In mẫu biên lai tự cấu hình" at bounding box center [331, 26] width 116 height 19
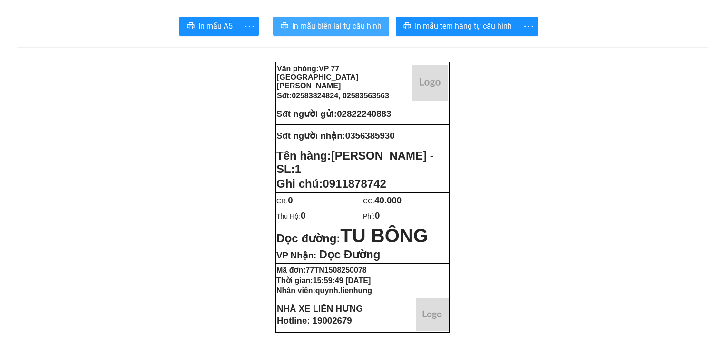
click at [330, 26] on span "In mẫu biên lai tự cấu hình" at bounding box center [336, 26] width 89 height 12
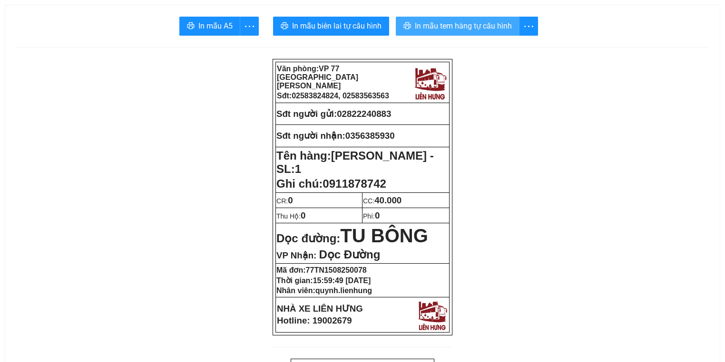
click at [473, 24] on span "In mẫu tem hàng tự cấu hình" at bounding box center [463, 26] width 97 height 12
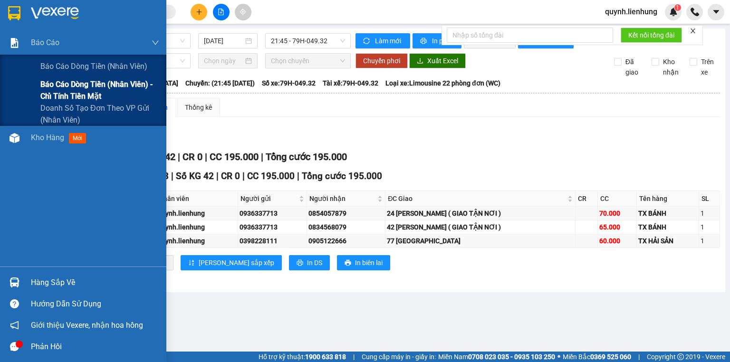
click at [48, 85] on span "Báo cáo dòng tiền (nhân viên) - chỉ tính tiền mặt" at bounding box center [99, 90] width 119 height 24
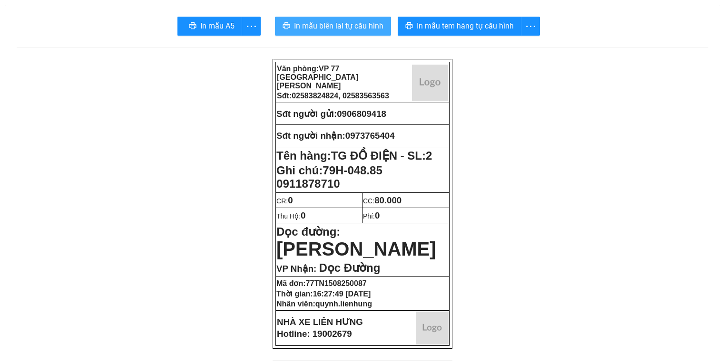
click at [356, 31] on span "In mẫu biên lai tự cấu hình" at bounding box center [338, 26] width 89 height 12
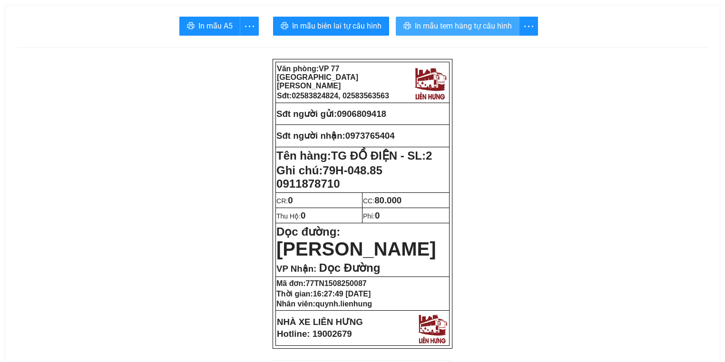
click at [460, 29] on span "In mẫu tem hàng tự cấu hình" at bounding box center [463, 26] width 97 height 12
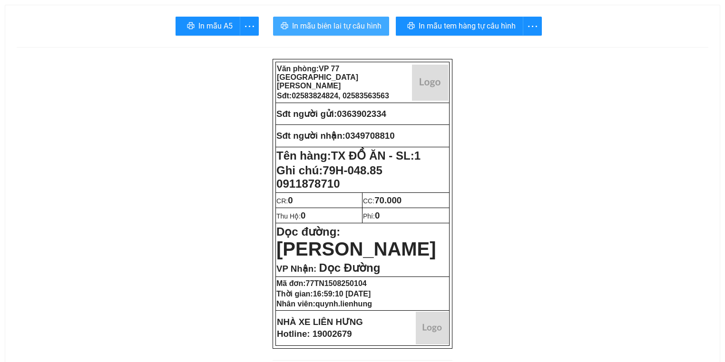
click at [355, 22] on span "In mẫu biên lai tự cấu hình" at bounding box center [336, 26] width 89 height 12
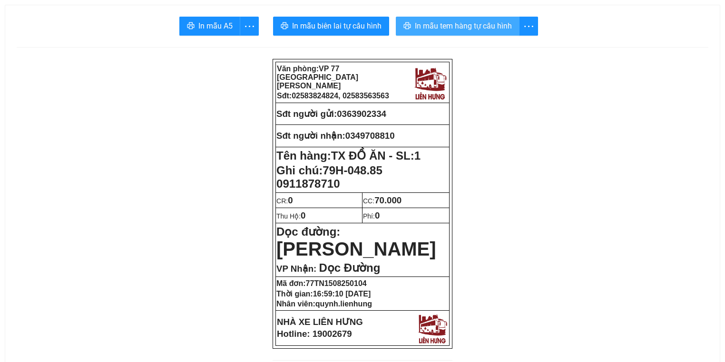
click at [479, 32] on button "In mẫu tem hàng tự cấu hình" at bounding box center [458, 26] width 124 height 19
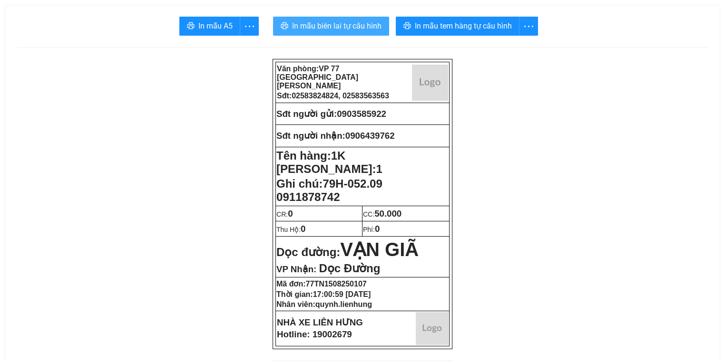
drag, startPoint x: 357, startPoint y: 34, endPoint x: 353, endPoint y: 28, distance: 6.6
click at [356, 33] on button "In mẫu biên lai tự cấu hình" at bounding box center [331, 26] width 116 height 19
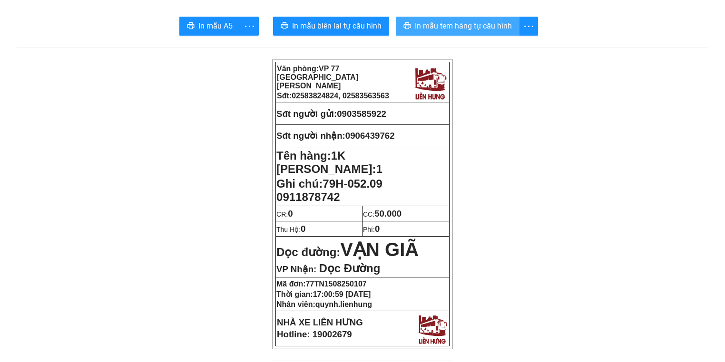
drag, startPoint x: 441, startPoint y: 22, endPoint x: 432, endPoint y: 16, distance: 11.1
click at [441, 21] on span "In mẫu tem hàng tự cấu hình" at bounding box center [463, 26] width 97 height 12
